Goal: Task Accomplishment & Management: Use online tool/utility

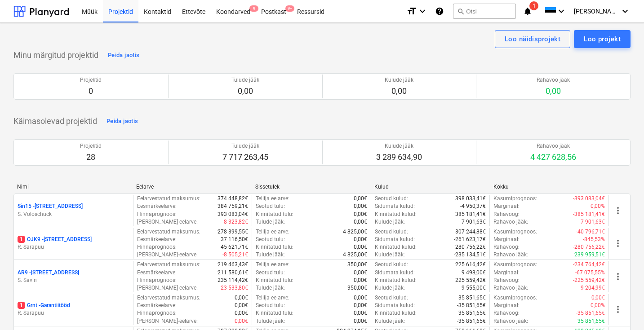
click at [231, 10] on div "Koondarved 9" at bounding box center [233, 11] width 45 height 23
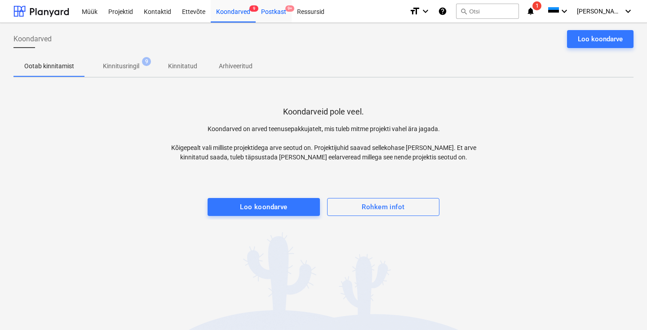
click at [268, 13] on div "Postkast 9+" at bounding box center [274, 11] width 36 height 23
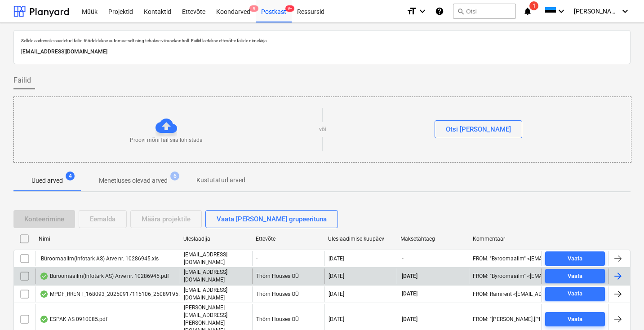
click at [113, 276] on div "Büroomaailm(Infotark AS) Arve nr. 10286945.pdf" at bounding box center [104, 276] width 129 height 7
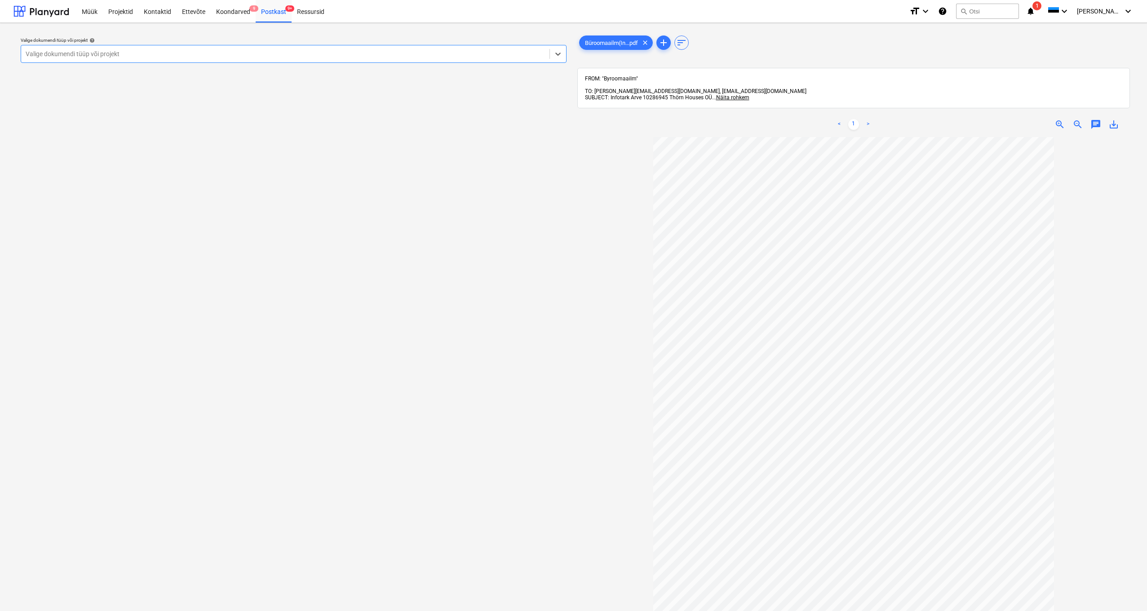
click at [68, 58] on div at bounding box center [285, 53] width 519 height 9
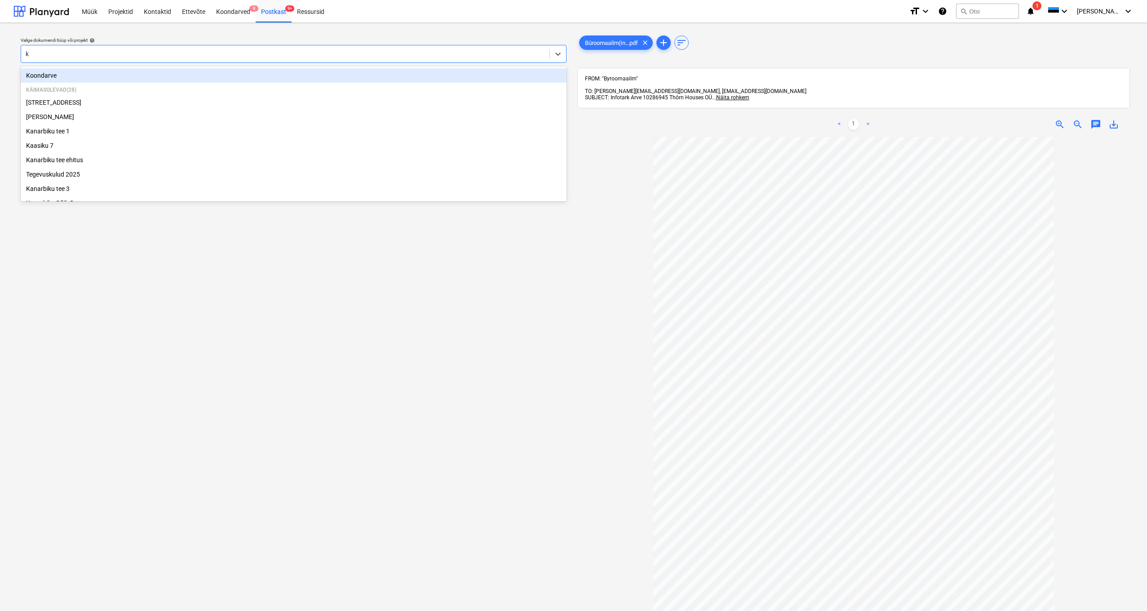
type input "kü"
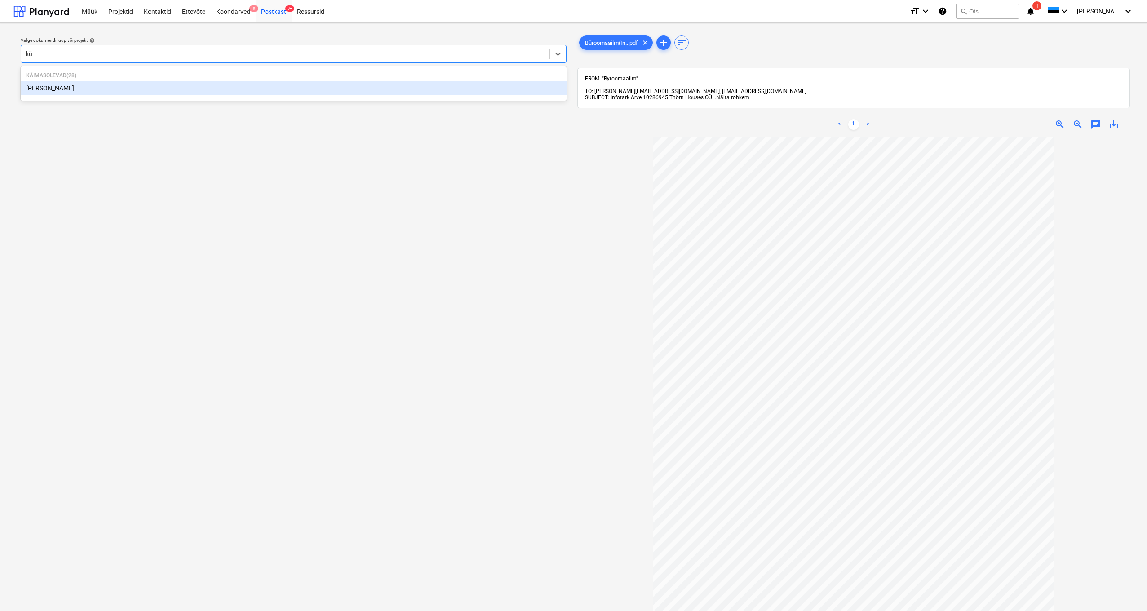
click at [30, 85] on div "[PERSON_NAME]" at bounding box center [294, 88] width 546 height 14
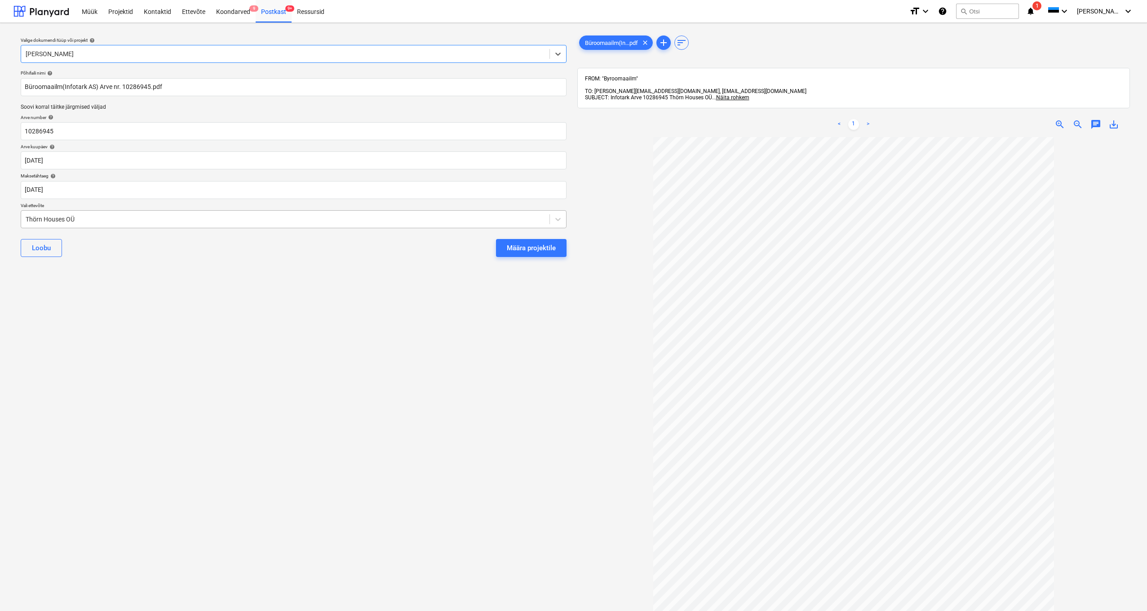
click at [25, 218] on div "Thörn Houses OÜ" at bounding box center [285, 219] width 528 height 13
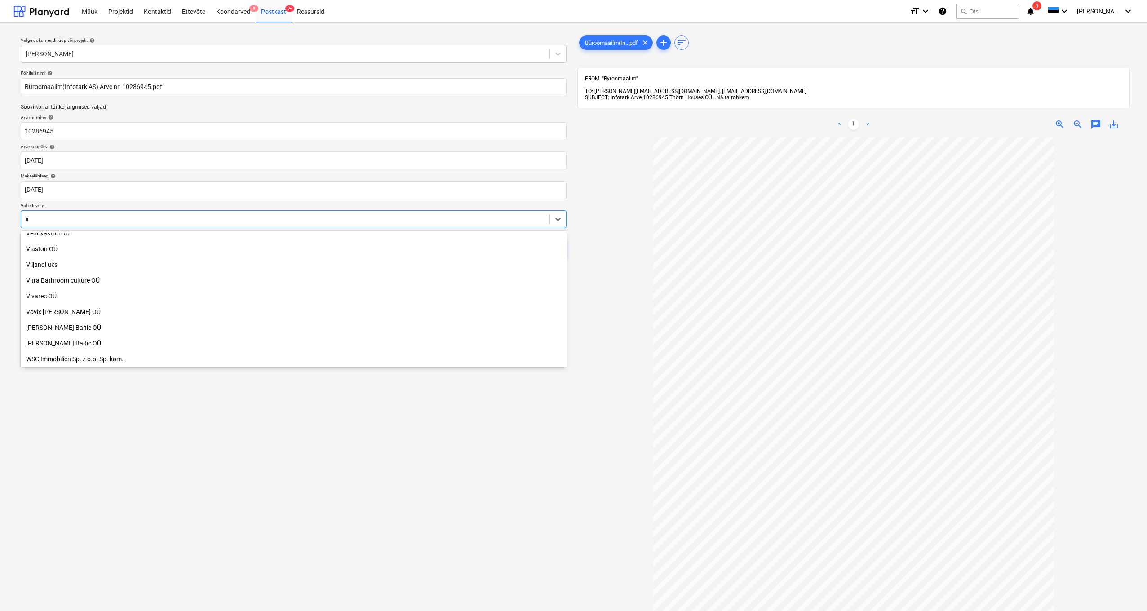
scroll to position [557, 0]
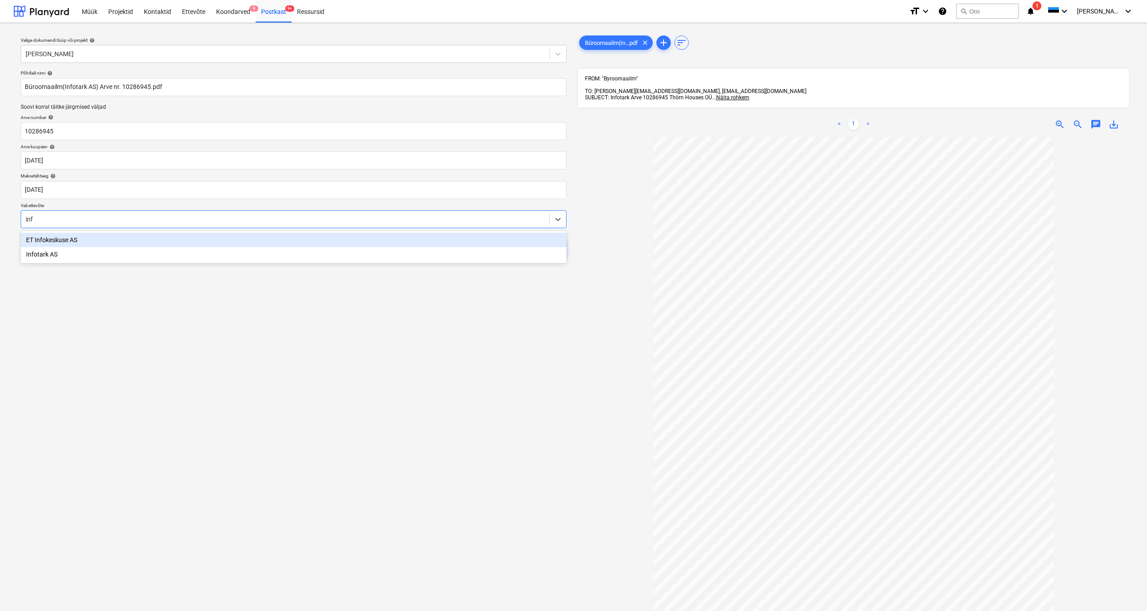
type input "info"
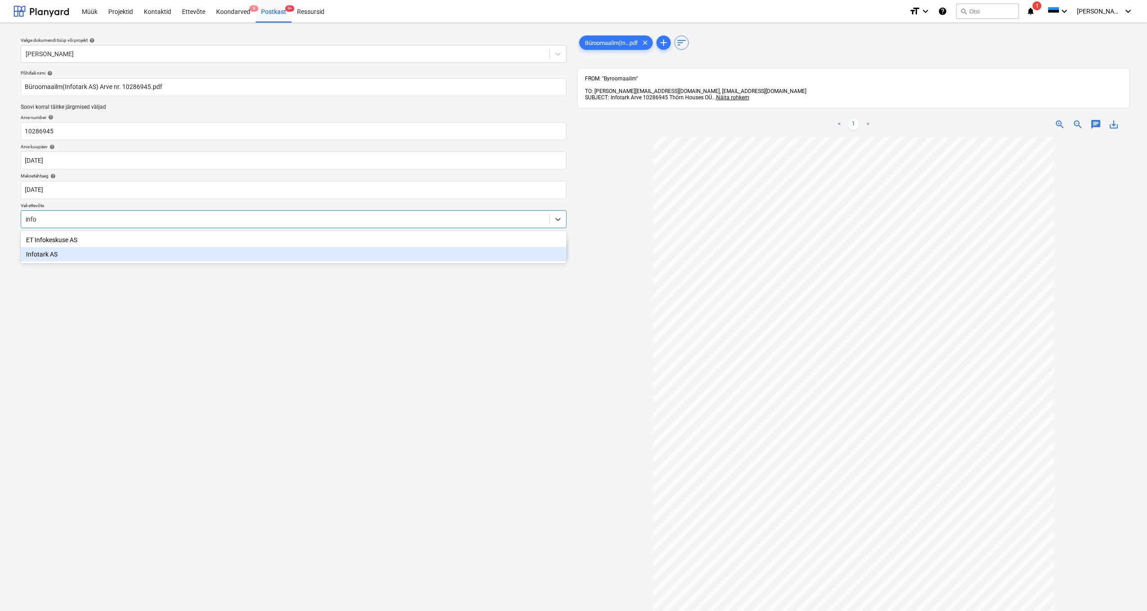
click at [49, 253] on div "Infotark AS" at bounding box center [294, 254] width 546 height 14
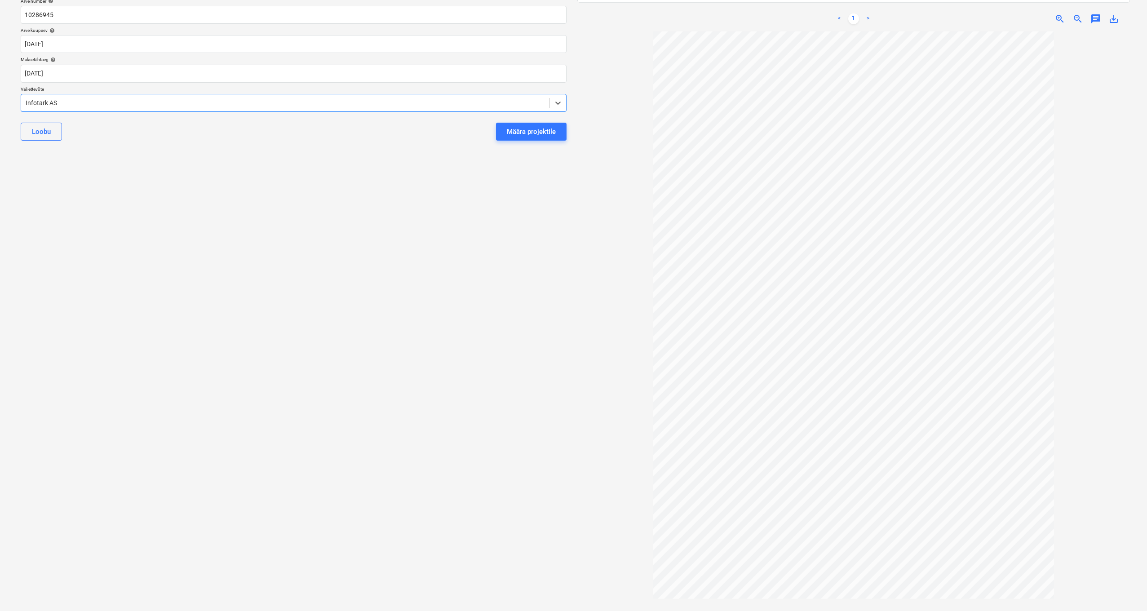
scroll to position [0, 0]
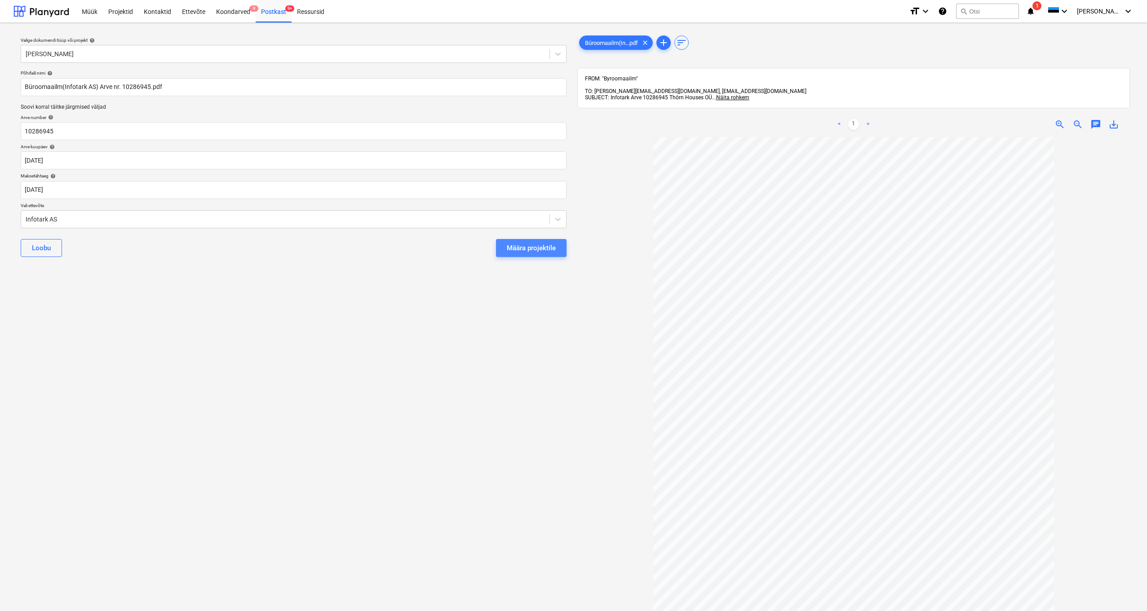
click at [524, 248] on div "Määra projektile" at bounding box center [531, 248] width 49 height 12
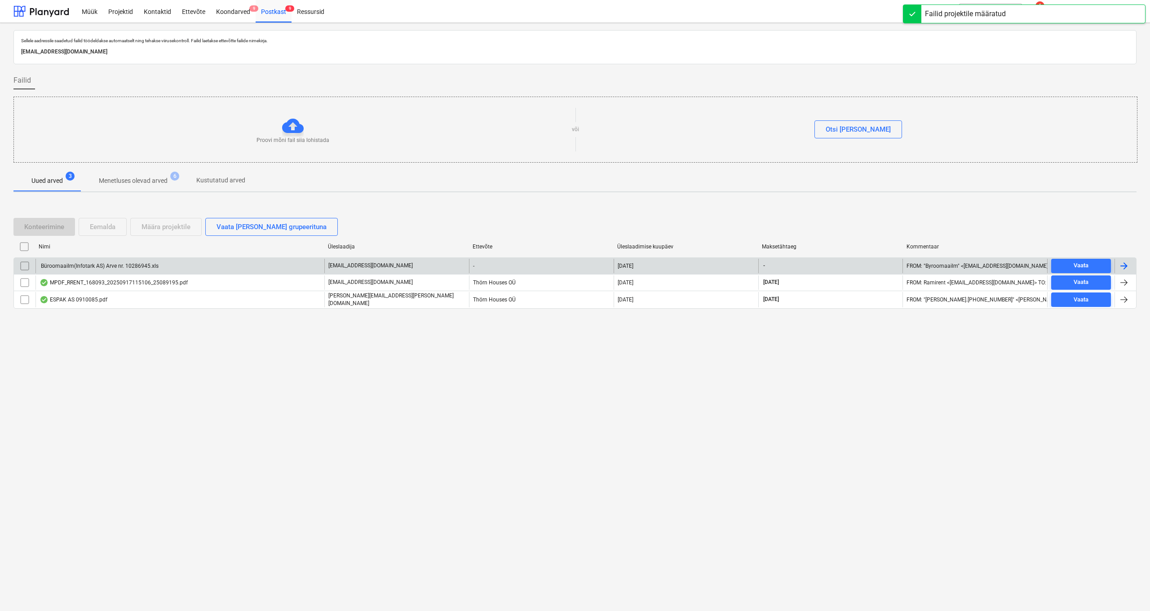
click at [97, 266] on div "Büroomaailm(Infotark AS) Arve nr. 10286945.xls" at bounding box center [99, 266] width 119 height 6
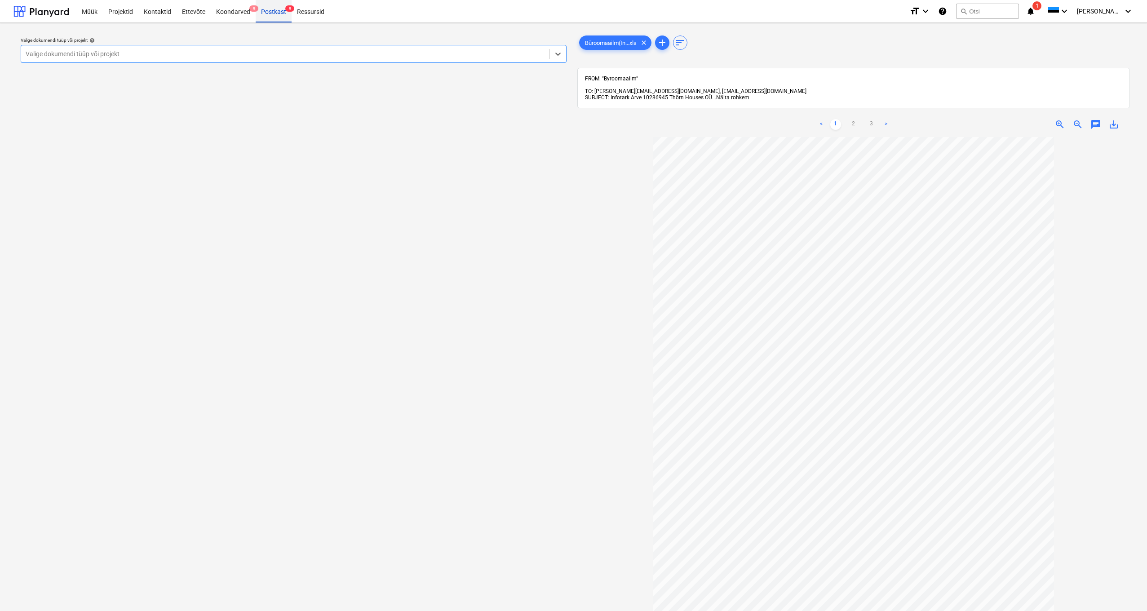
click at [272, 15] on div "Postkast 9" at bounding box center [274, 11] width 36 height 23
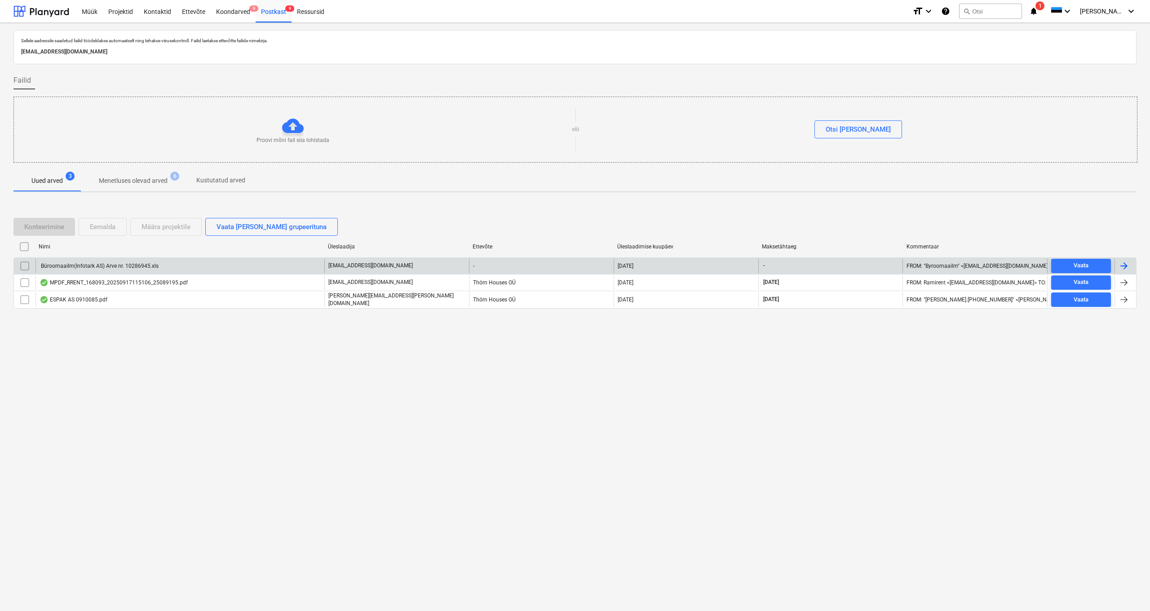
click at [23, 264] on input "checkbox" at bounding box center [25, 266] width 14 height 14
click at [111, 230] on div "Eemalda" at bounding box center [103, 227] width 26 height 12
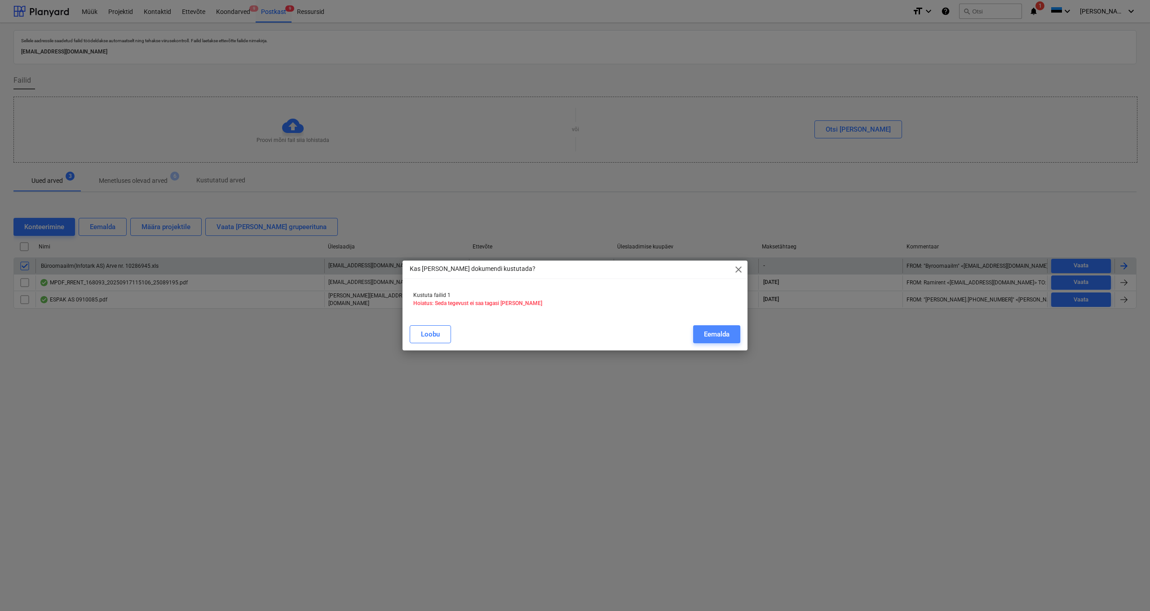
click at [647, 330] on div "Eemalda" at bounding box center [717, 335] width 26 height 12
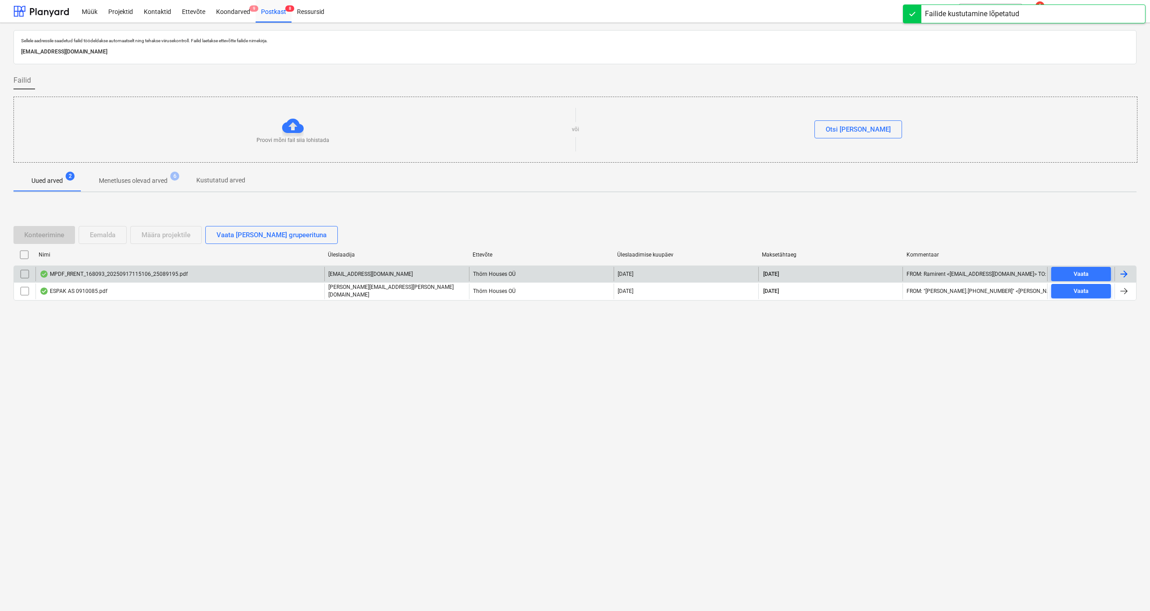
click at [80, 275] on div "MPDF_RRENT_168093_20250917115106_25089195.pdf" at bounding box center [114, 274] width 148 height 7
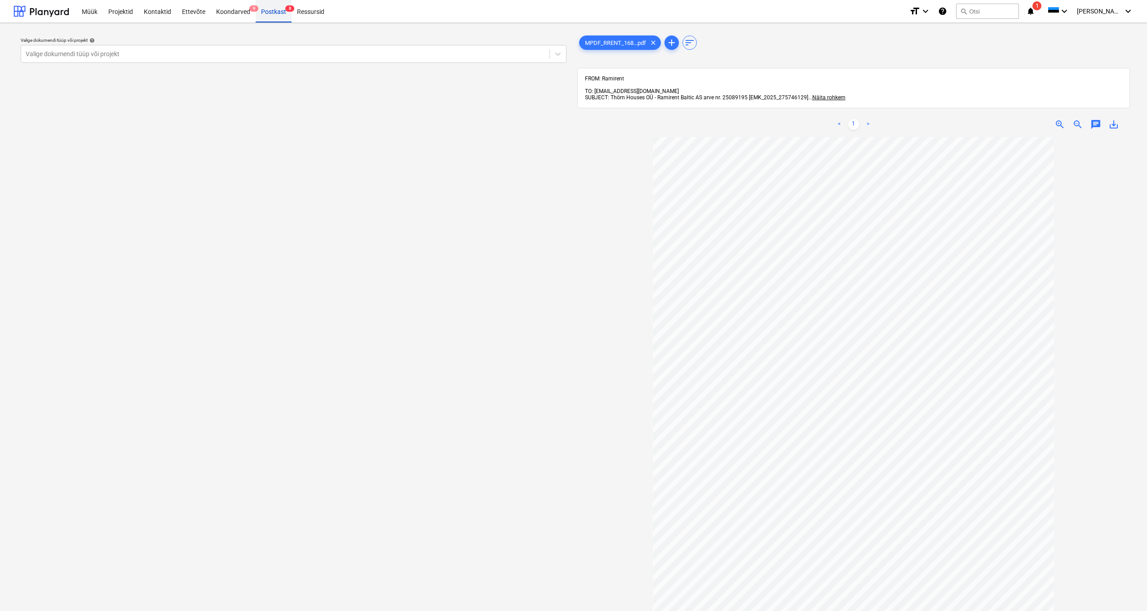
click at [268, 12] on div "Postkast 8" at bounding box center [274, 11] width 36 height 23
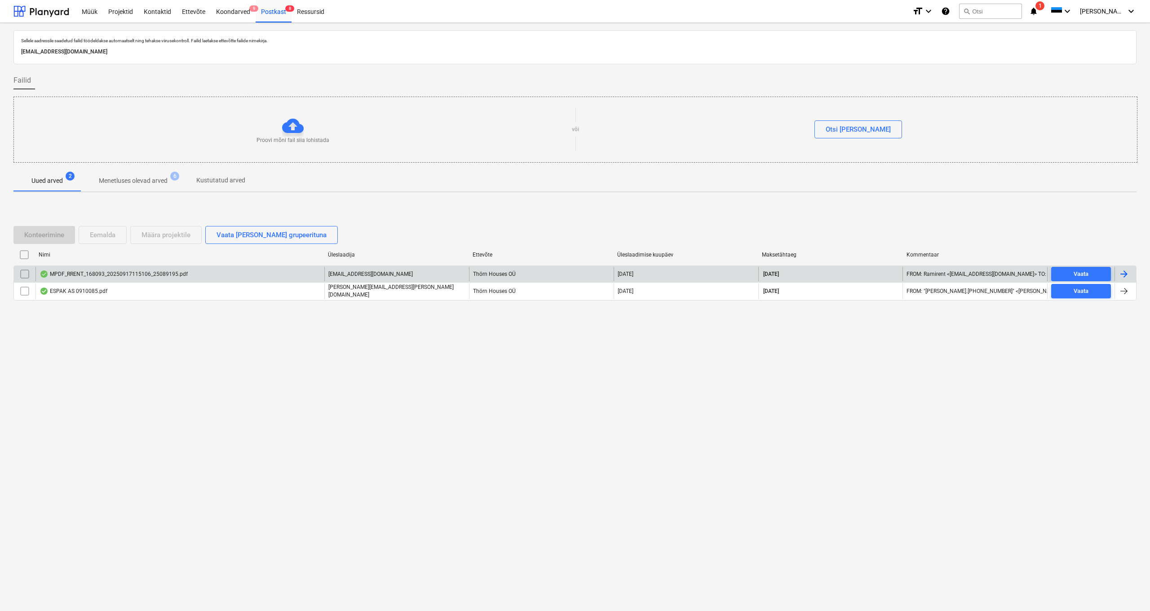
click at [163, 269] on div "MPDF_RRENT_168093_20250917115106_25089195.pdf" at bounding box center [180, 274] width 289 height 14
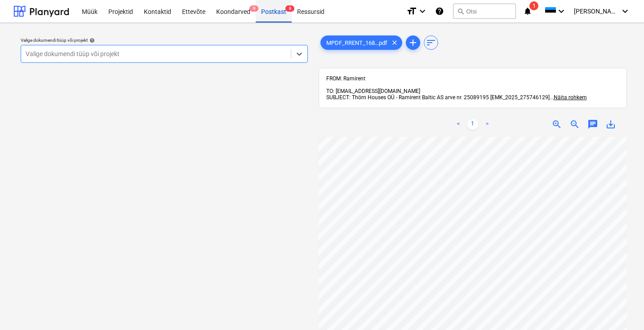
click at [277, 13] on div "Postkast 8" at bounding box center [274, 11] width 36 height 23
